Goal: Transaction & Acquisition: Purchase product/service

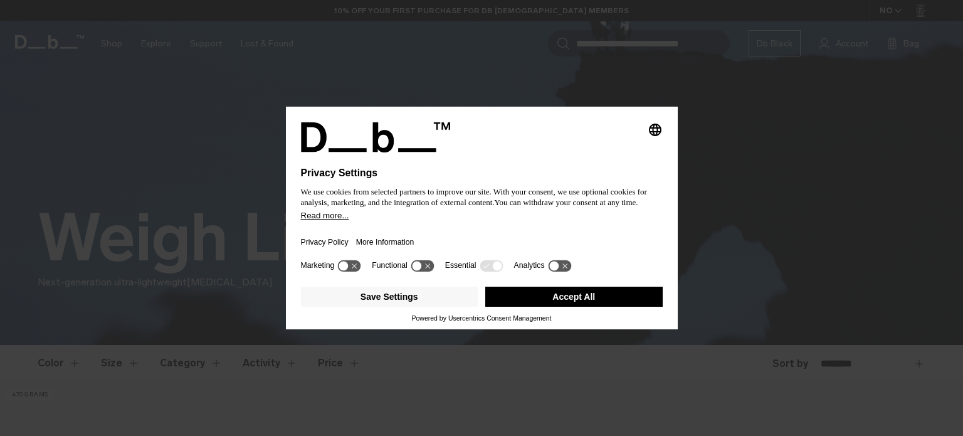
click at [533, 288] on button "Accept All" at bounding box center [573, 296] width 177 height 20
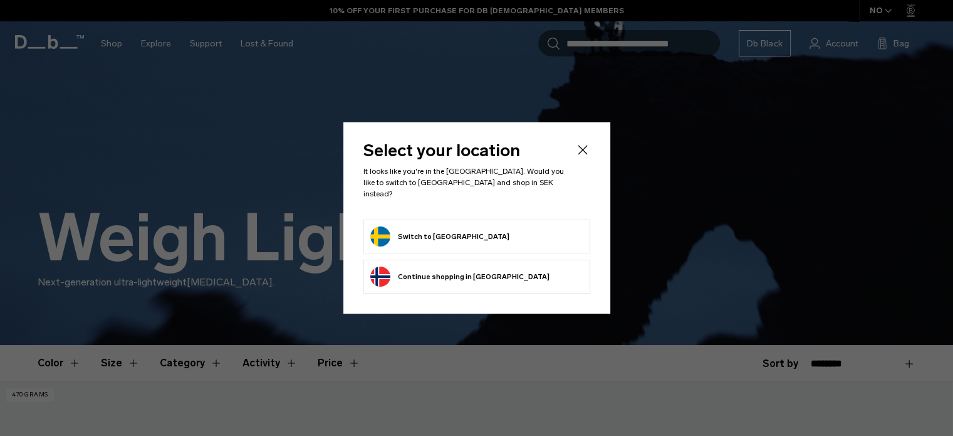
scroll to position [125, 0]
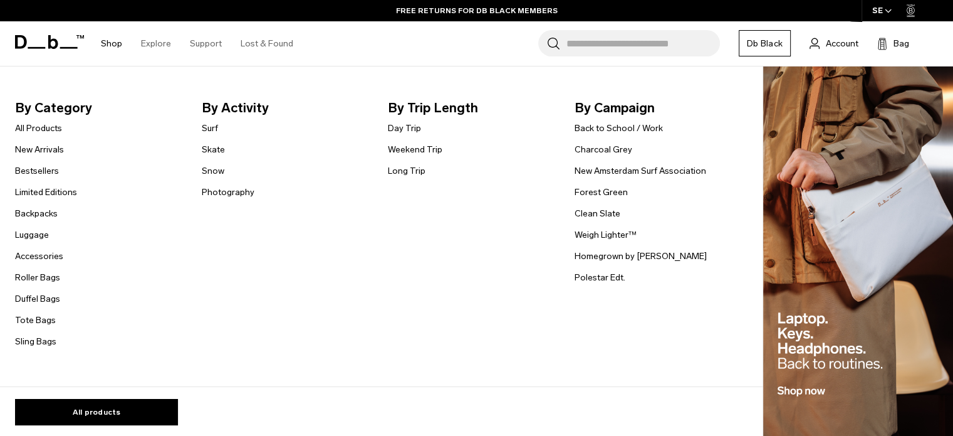
click at [105, 42] on link "Shop" at bounding box center [111, 43] width 21 height 44
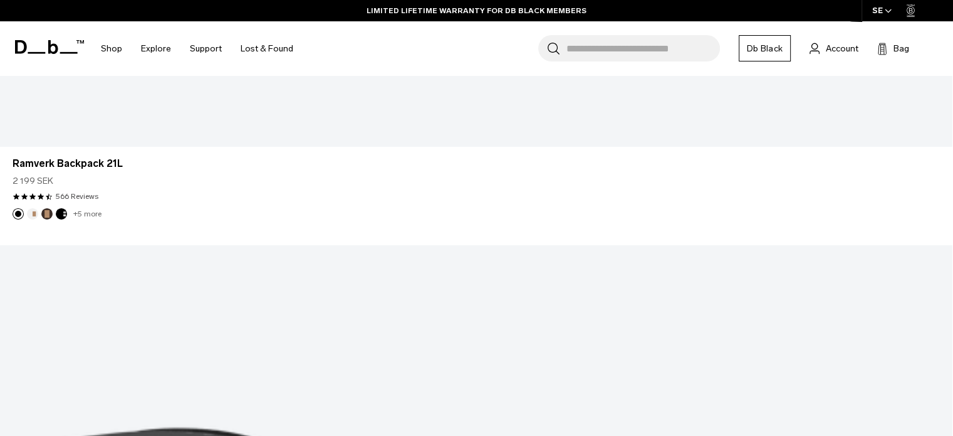
scroll to position [4512, 0]
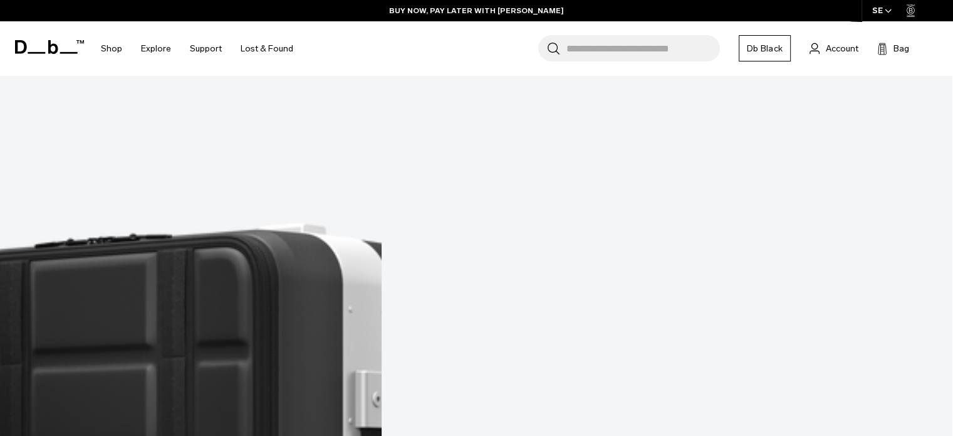
scroll to position [4945, 0]
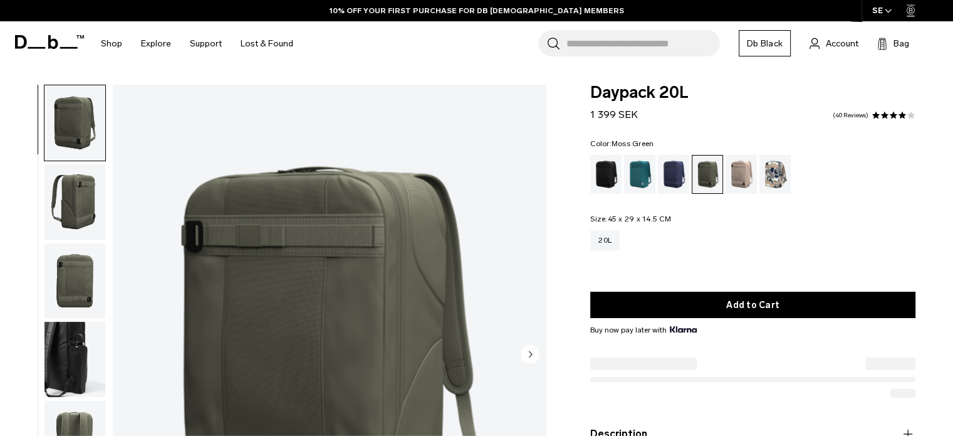
click at [54, 353] on img "button" at bounding box center [74, 358] width 61 height 75
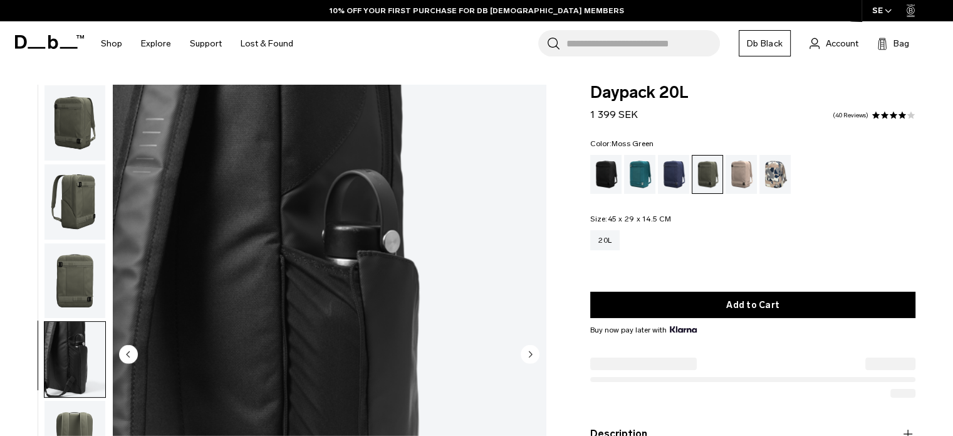
scroll to position [9, 0]
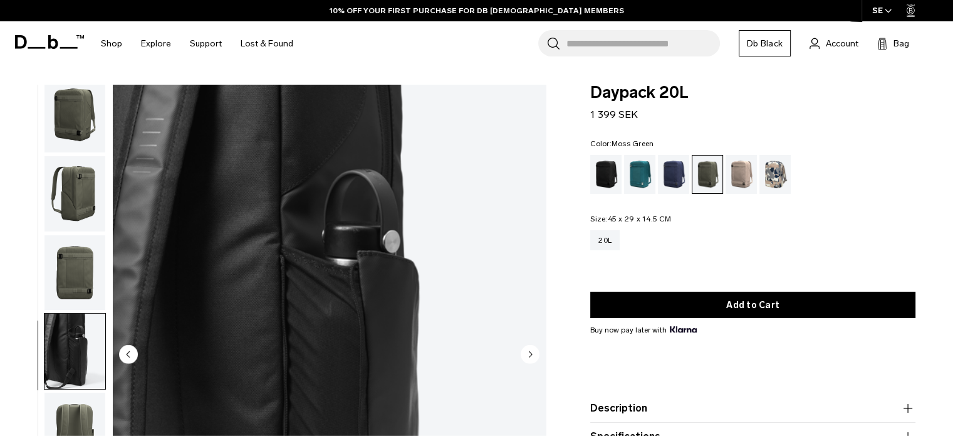
click at [76, 261] on img "button" at bounding box center [74, 272] width 61 height 75
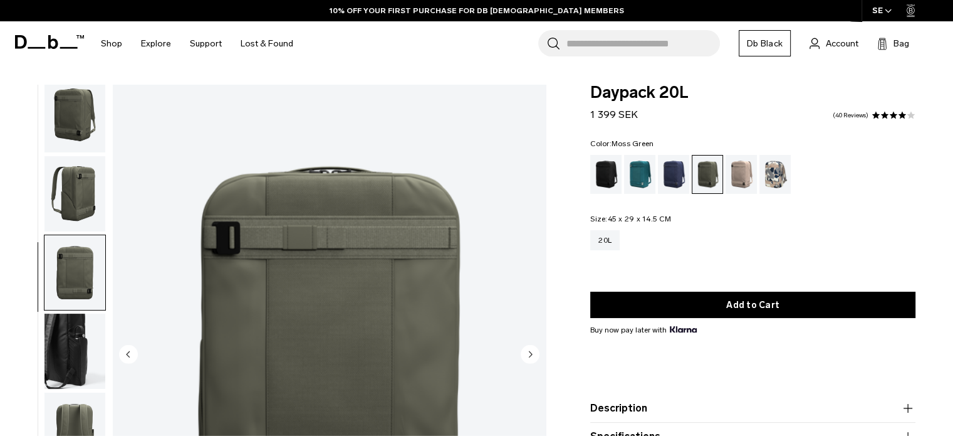
click at [80, 210] on img "button" at bounding box center [74, 193] width 61 height 75
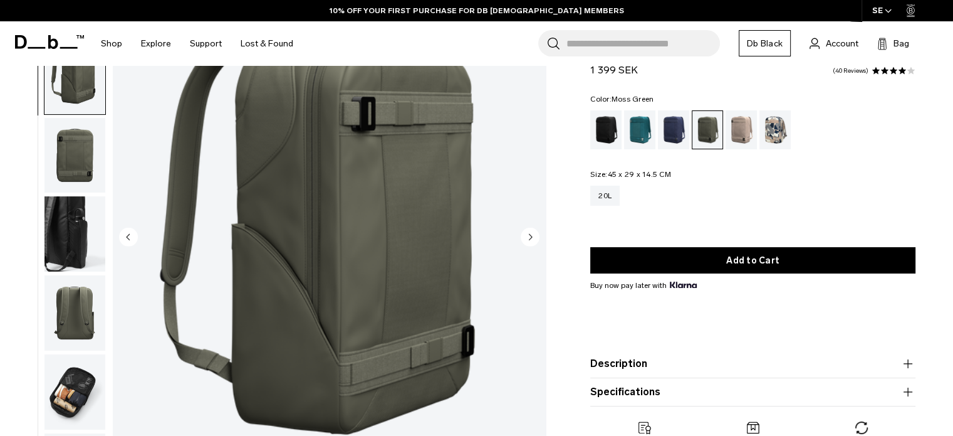
scroll to position [125, 0]
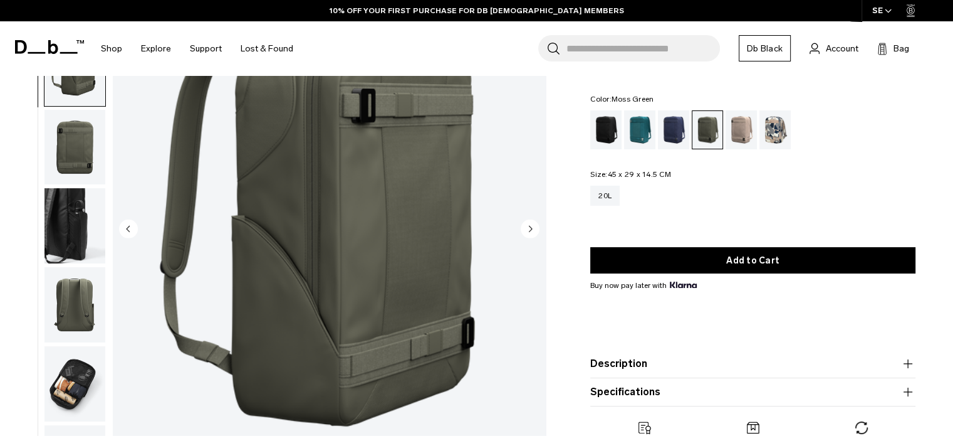
click at [75, 306] on img "button" at bounding box center [74, 304] width 61 height 75
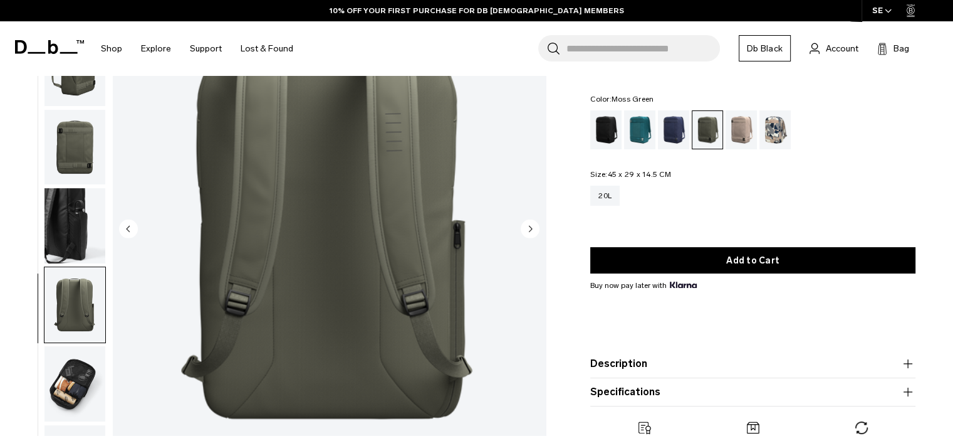
scroll to position [9, 0]
click at [86, 363] on img "button" at bounding box center [74, 383] width 61 height 75
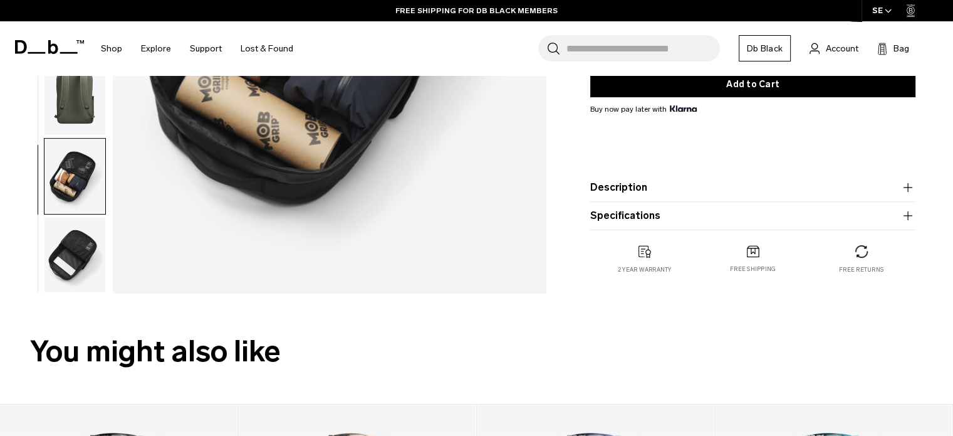
scroll to position [188, 0]
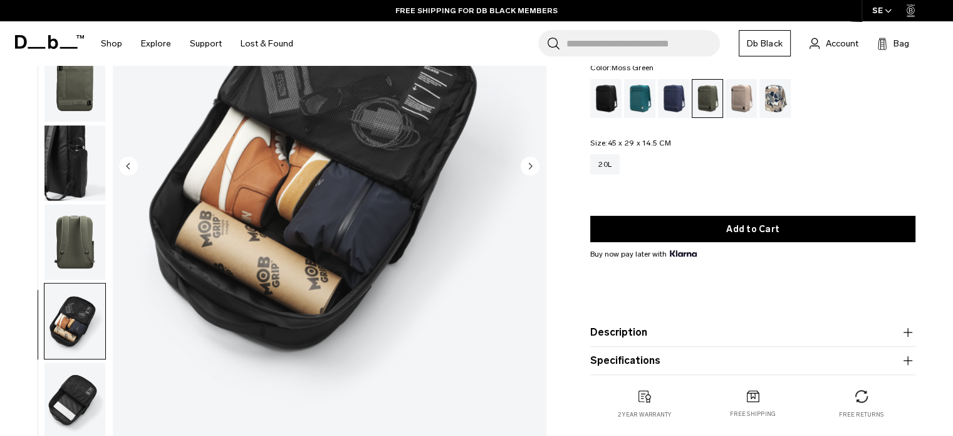
click at [73, 388] on img "button" at bounding box center [74, 399] width 61 height 75
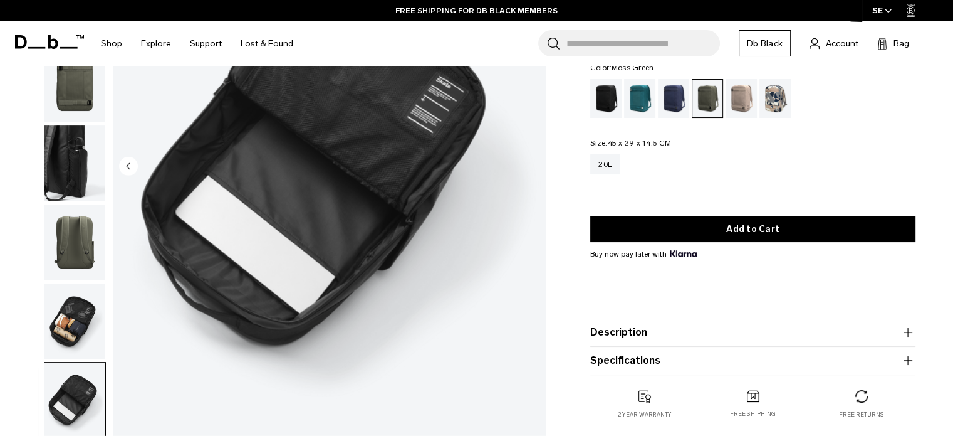
scroll to position [0, 0]
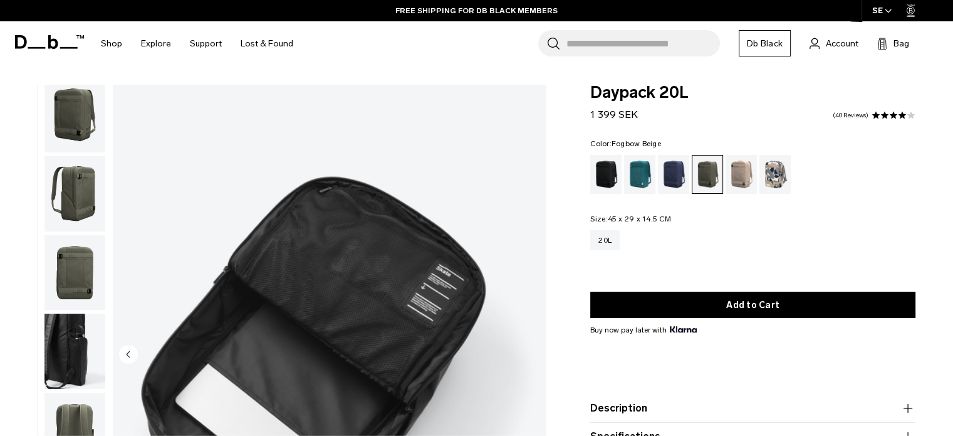
click at [753, 171] on div "Fogbow Beige" at bounding box center [742, 174] width 32 height 39
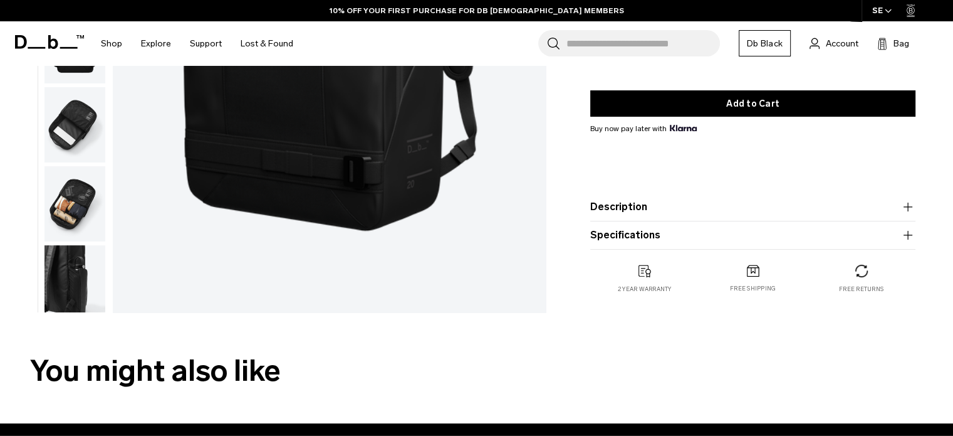
click at [629, 209] on button "Description" at bounding box center [752, 206] width 325 height 15
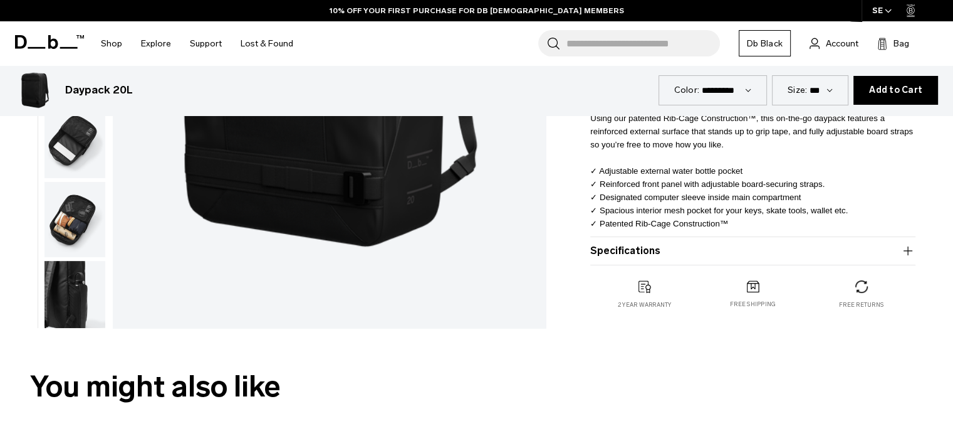
click at [612, 246] on button "Specifications" at bounding box center [752, 250] width 325 height 15
